Goal: Task Accomplishment & Management: Manage account settings

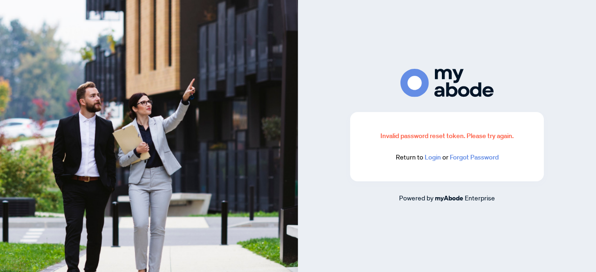
click at [436, 159] on link "Login" at bounding box center [432, 157] width 16 height 8
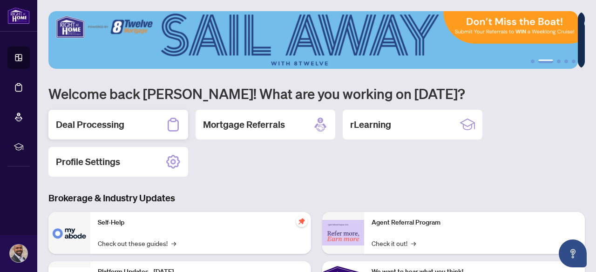
click at [89, 119] on h2 "Deal Processing" at bounding box center [90, 124] width 68 height 13
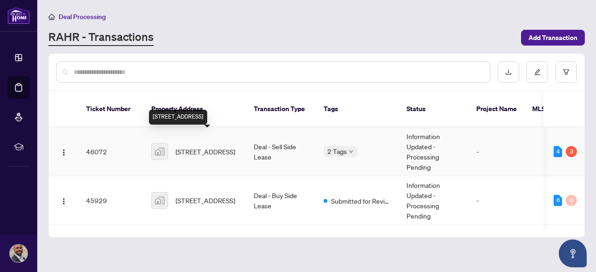
click at [214, 147] on span "[STREET_ADDRESS]" at bounding box center [205, 152] width 60 height 10
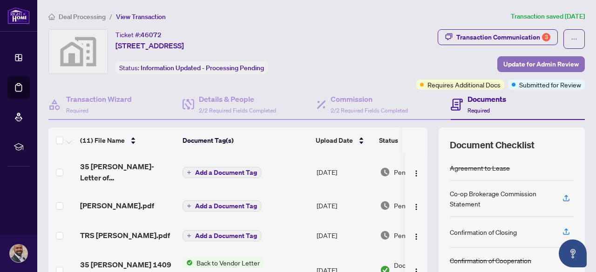
click at [535, 63] on span "Update for Admin Review" at bounding box center [540, 64] width 75 height 15
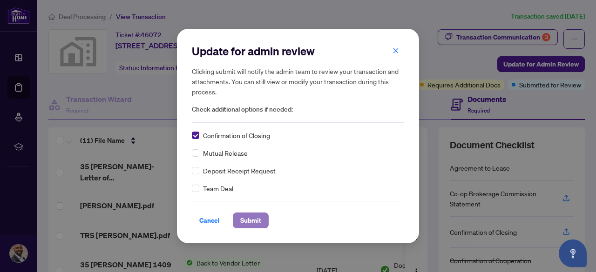
click at [250, 221] on span "Submit" at bounding box center [250, 220] width 21 height 15
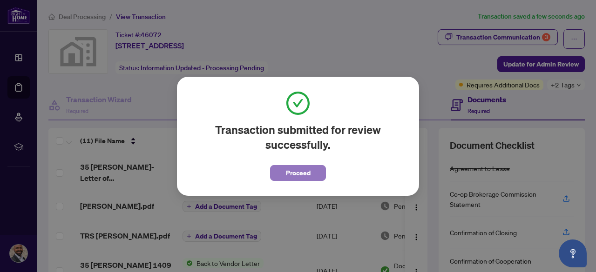
click at [313, 174] on button "Proceed" at bounding box center [298, 173] width 56 height 16
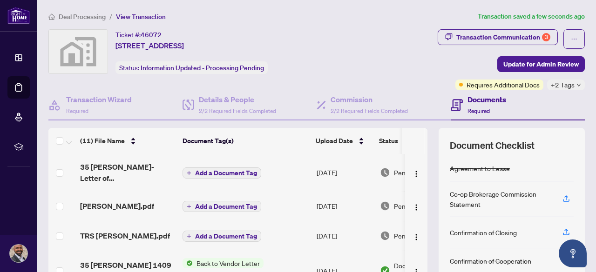
click at [65, 16] on span "Deal Processing" at bounding box center [82, 17] width 47 height 8
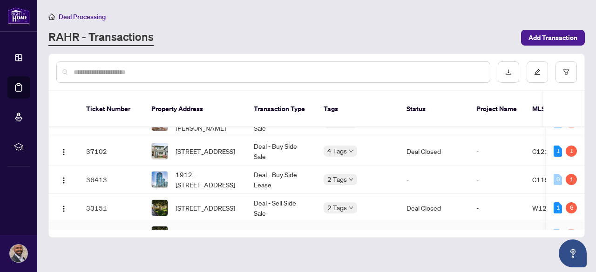
scroll to position [372, 0]
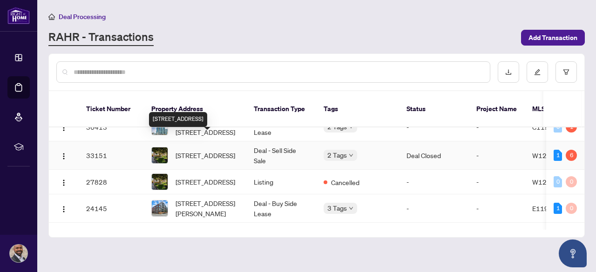
click at [215, 150] on span "[STREET_ADDRESS]" at bounding box center [205, 155] width 60 height 10
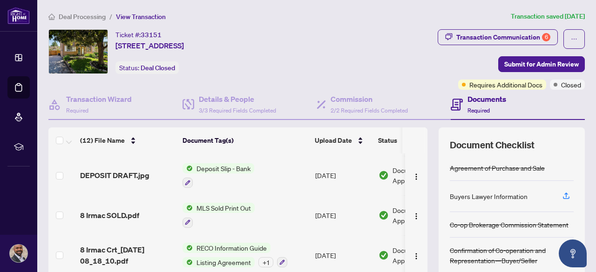
scroll to position [332, 0]
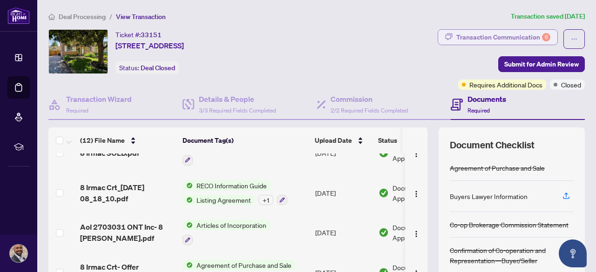
click at [523, 30] on div "Transaction Communication 6" at bounding box center [503, 37] width 94 height 15
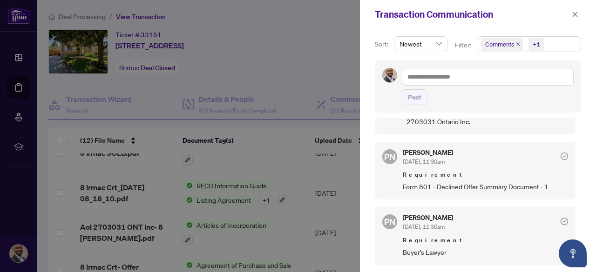
scroll to position [620, 0]
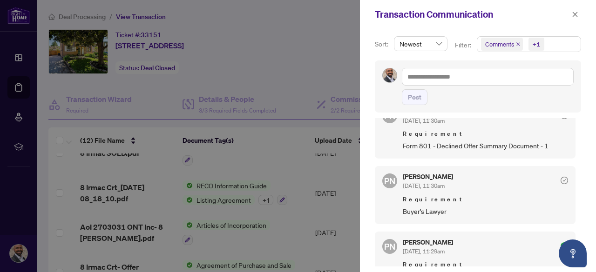
click at [276, 159] on div at bounding box center [298, 136] width 596 height 272
click at [575, 15] on icon "close" at bounding box center [574, 14] width 5 height 5
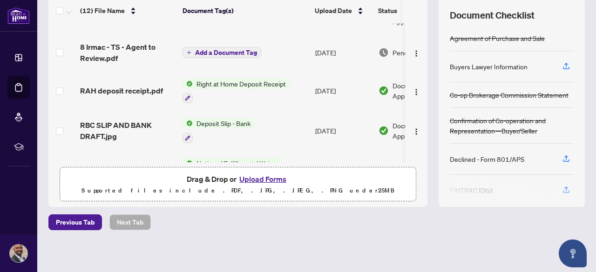
scroll to position [84, 0]
